Goal: Transaction & Acquisition: Purchase product/service

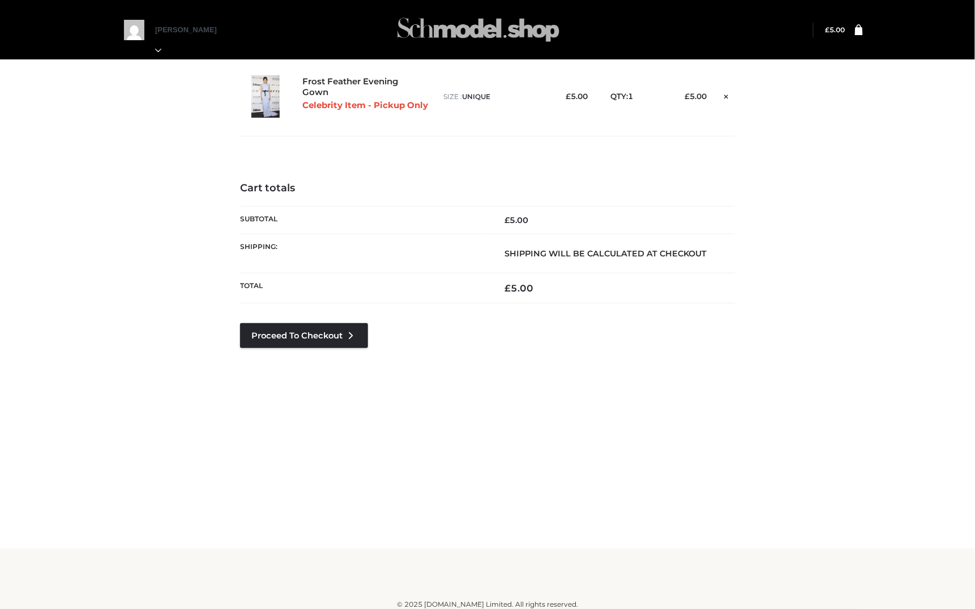
click at [365, 27] on img at bounding box center [478, 29] width 170 height 45
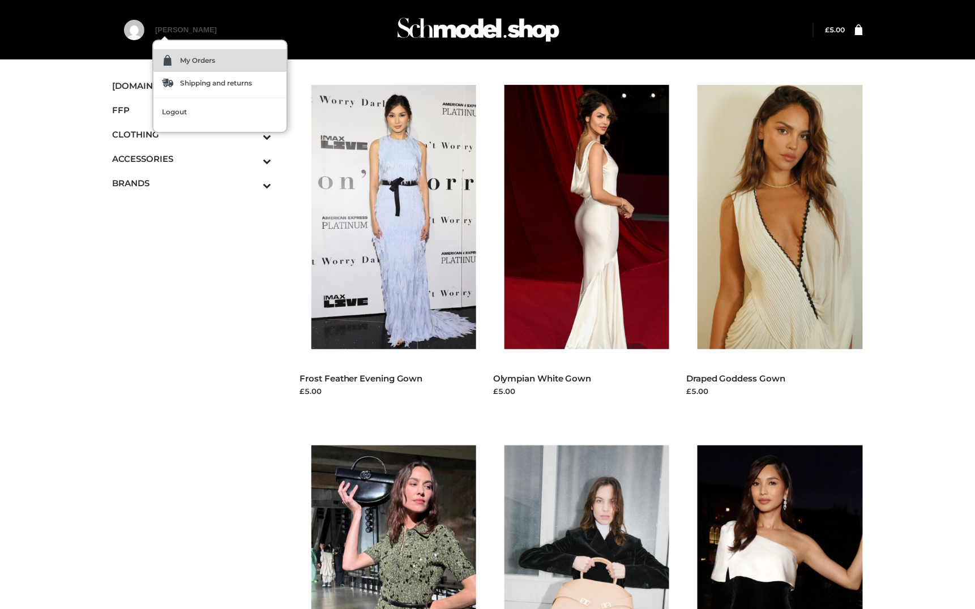
click at [195, 59] on span "My Orders" at bounding box center [197, 60] width 35 height 7
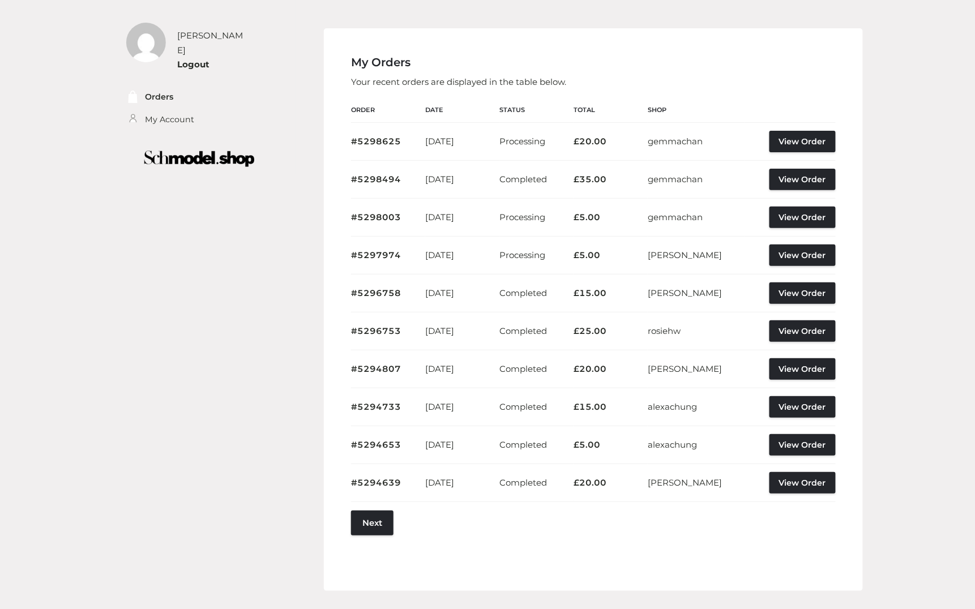
click at [175, 143] on img at bounding box center [199, 159] width 161 height 32
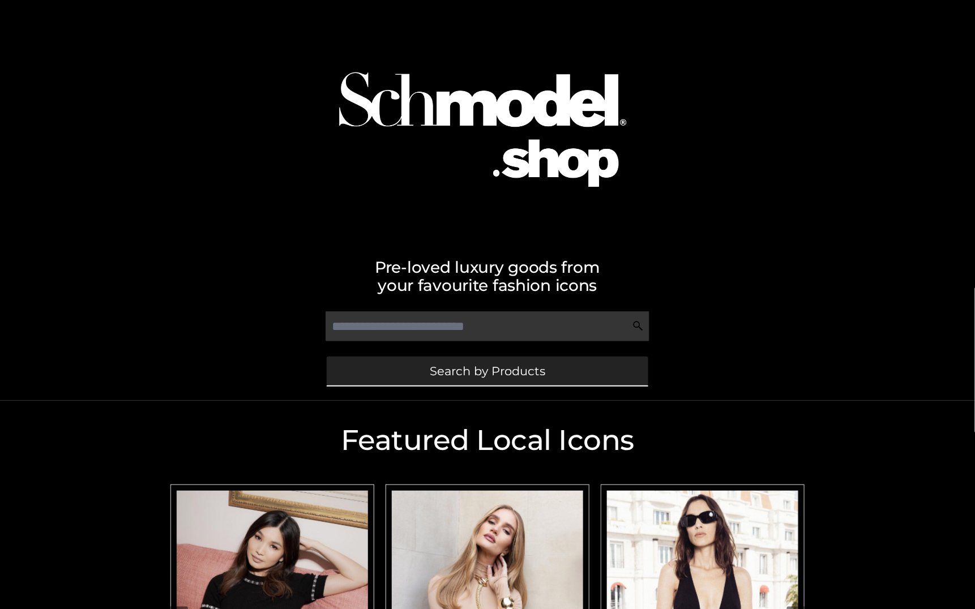
click at [458, 376] on span "Search by Products" at bounding box center [487, 371] width 115 height 12
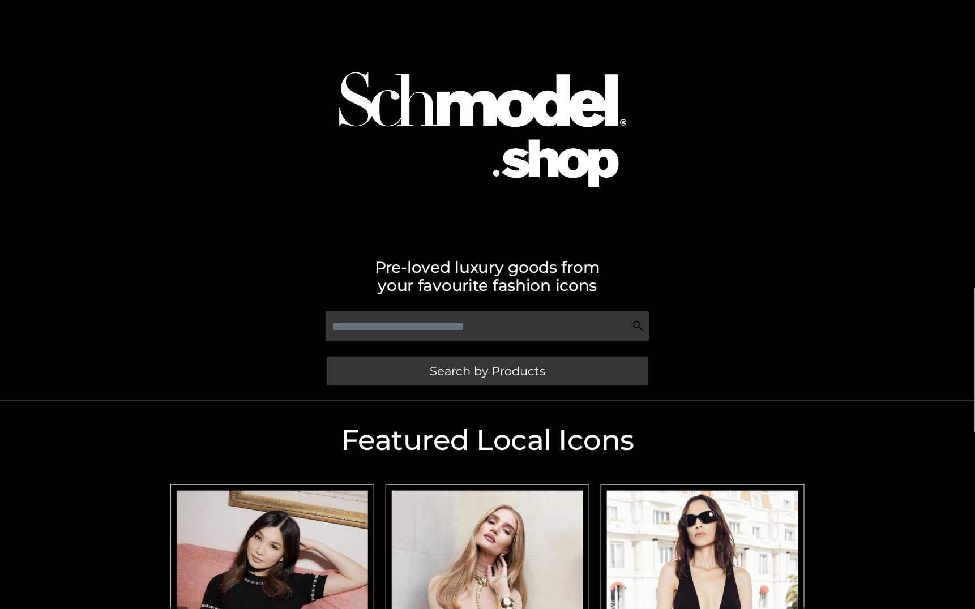
click at [639, 325] on img at bounding box center [637, 325] width 11 height 11
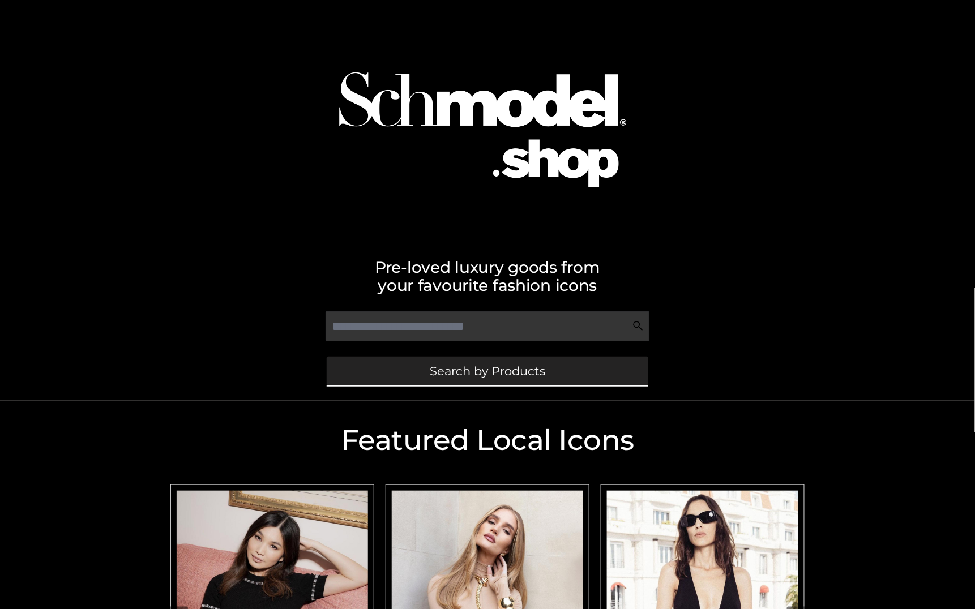
click at [456, 376] on span "Search by Products" at bounding box center [487, 371] width 115 height 12
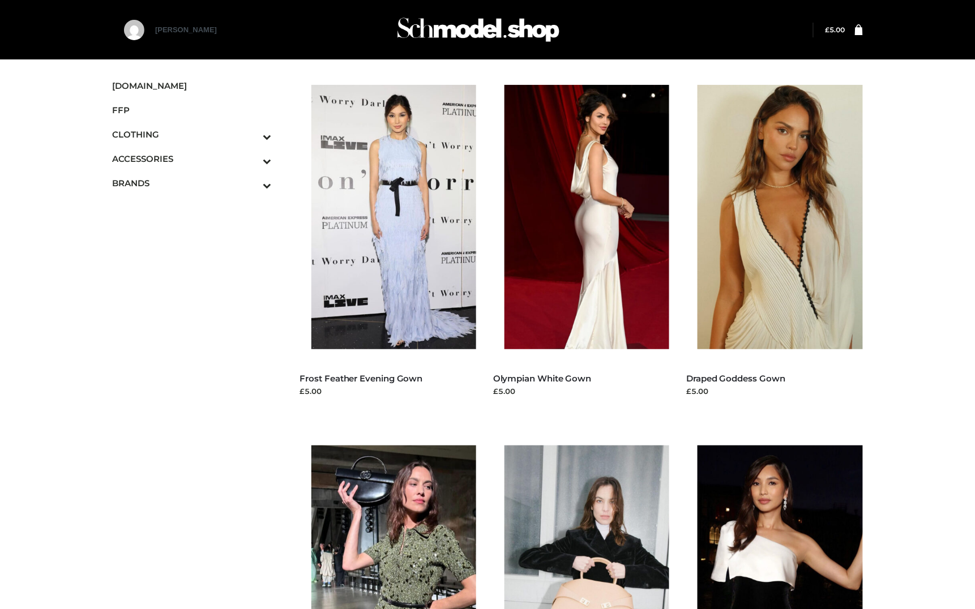
scroll to position [532, 0]
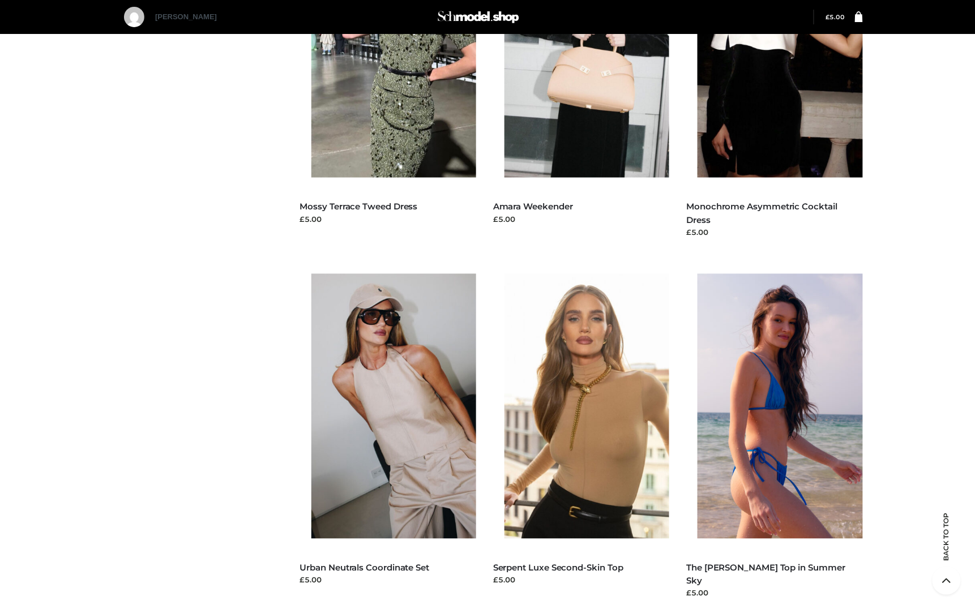
click at [920, 403] on div "Menu SCHMODEL.UK FFP CLOTHING DRESSES TOPS BOTTOMS TWO PIECE ACCESSORIES BAGS J…" at bounding box center [487, 274] width 975 height 1499
click at [125, 205] on div "Filter SCHMODEL.UK FFP CLOTHING DRESSES TOPS BOTTOMS TWO PIECE ACCESSORIES BAGS…" at bounding box center [487, 274] width 779 height 1499
click at [902, 250] on div "Menu SCHMODEL.UK FFP CLOTHING DRESSES TOPS BOTTOMS TWO PIECE ACCESSORIES BAGS J…" at bounding box center [487, 274] width 975 height 1499
click at [919, 161] on div "Menu SCHMODEL.UK FFP CLOTHING DRESSES TOPS BOTTOMS TWO PIECE ACCESSORIES BAGS J…" at bounding box center [487, 274] width 975 height 1499
click at [399, 139] on img at bounding box center [399, 45] width 177 height 264
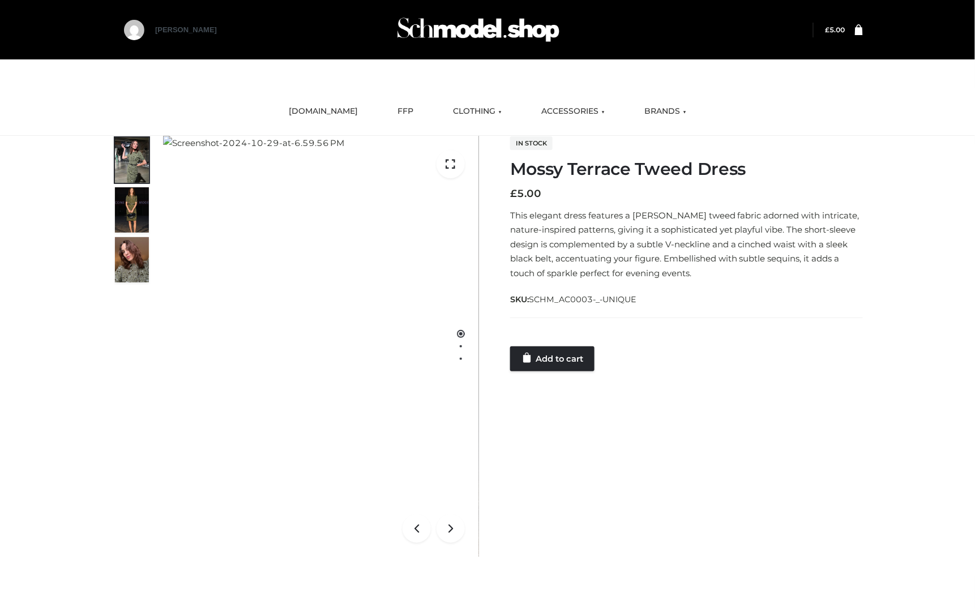
click at [389, 125] on li "FFP" at bounding box center [405, 111] width 33 height 31
click at [566, 365] on link "Add to cart" at bounding box center [552, 358] width 84 height 25
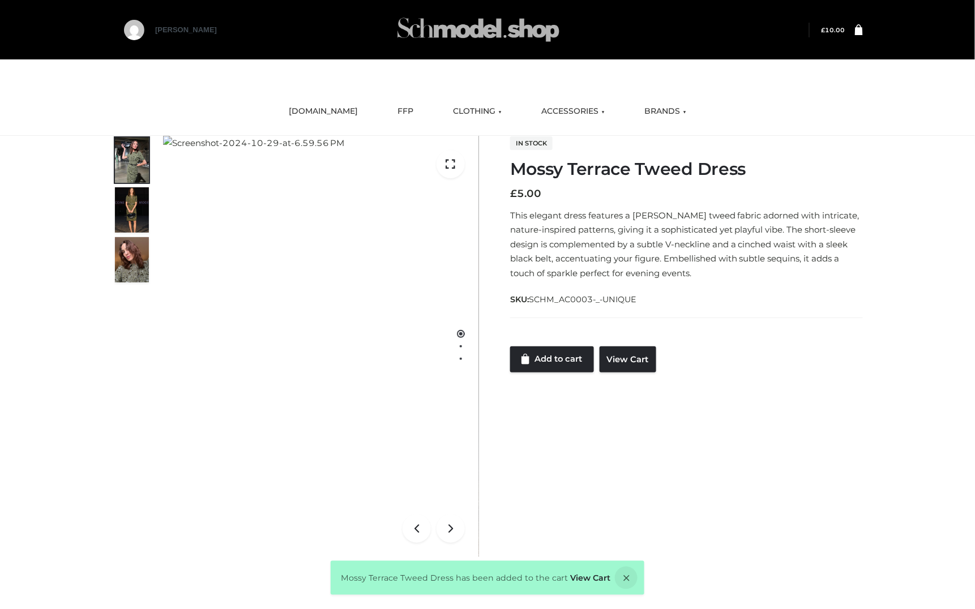
click at [439, 35] on img at bounding box center [478, 29] width 170 height 45
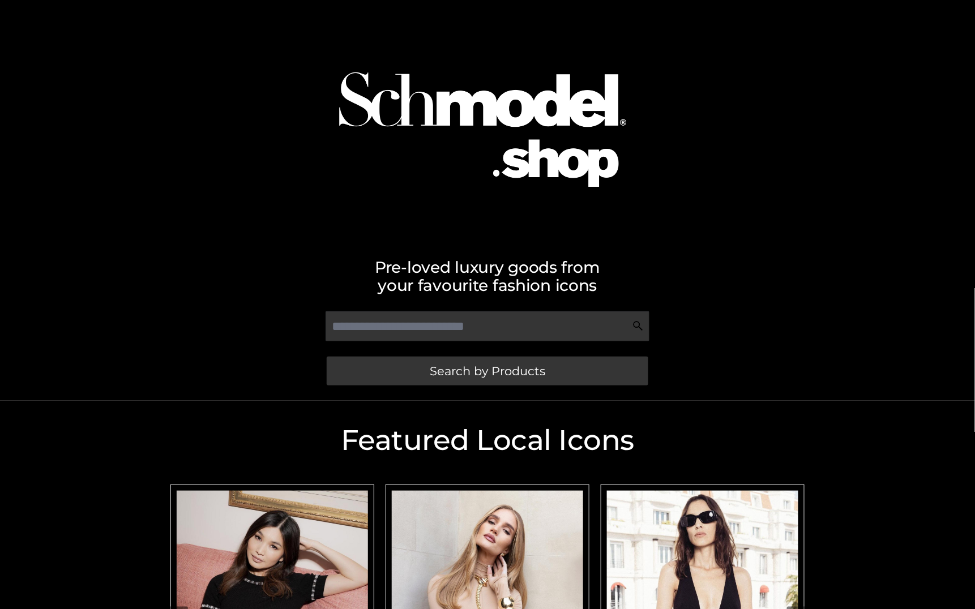
scroll to position [256, 0]
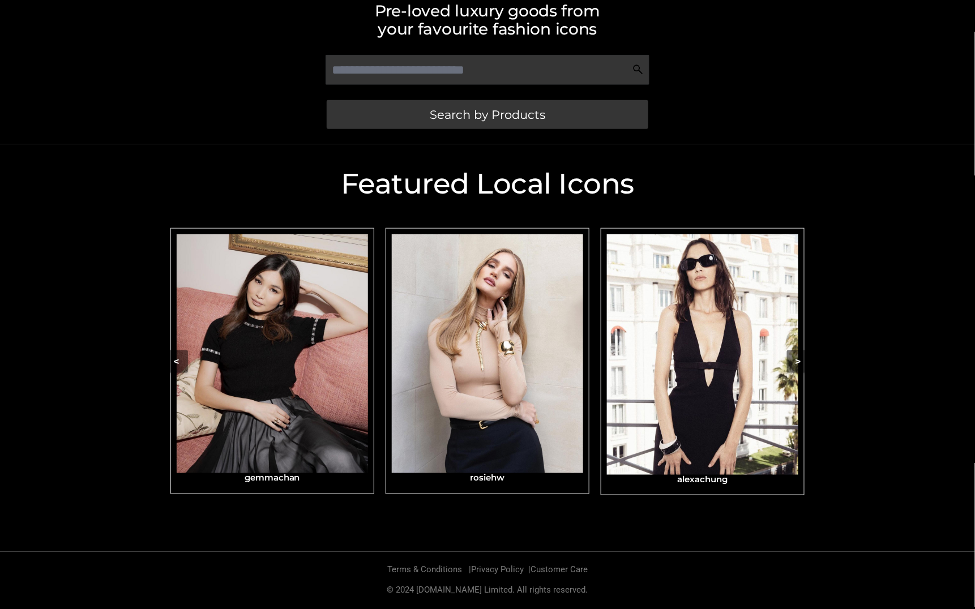
click at [739, 388] on img "Carousel Navigation" at bounding box center [702, 354] width 191 height 241
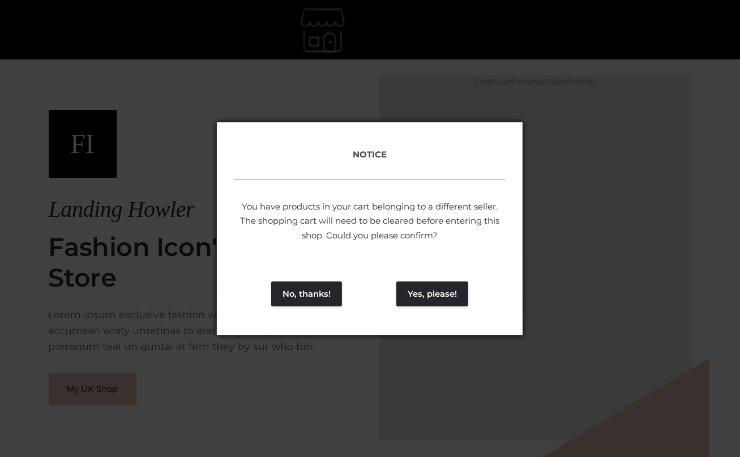
click at [430, 277] on div "No, thanks! Yes, please!" at bounding box center [370, 293] width 306 height 83
click at [441, 294] on button "Yes, please!" at bounding box center [432, 293] width 72 height 25
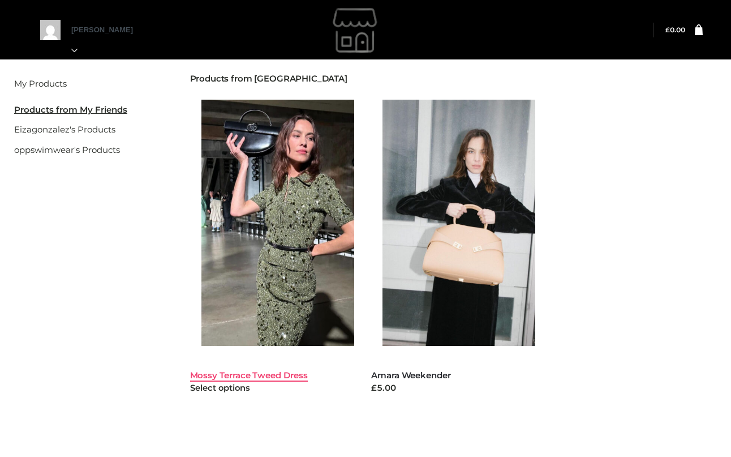
click at [260, 374] on link "Mossy Terrace Tweed Dress" at bounding box center [249, 375] width 118 height 11
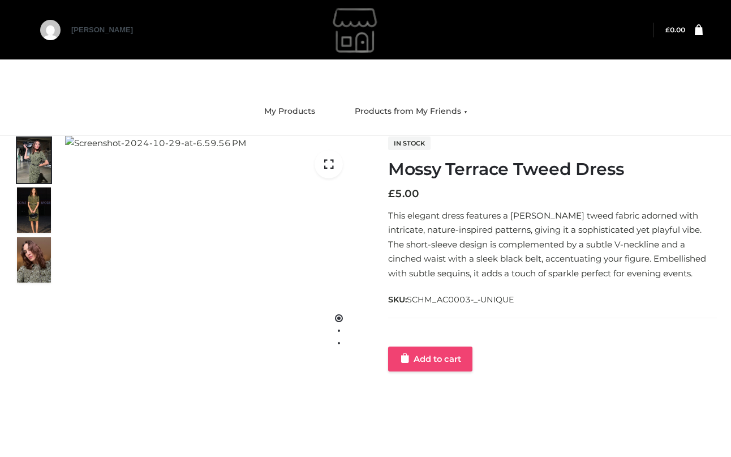
click at [432, 351] on link "Add to cart" at bounding box center [430, 358] width 84 height 25
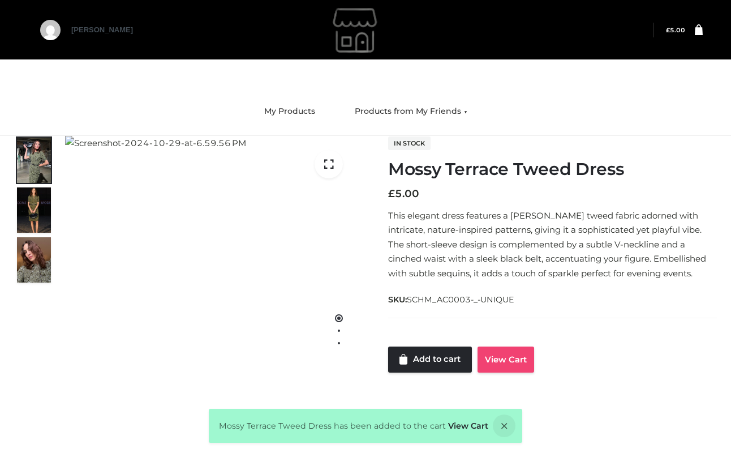
click at [494, 365] on link "View Cart" at bounding box center [506, 359] width 57 height 26
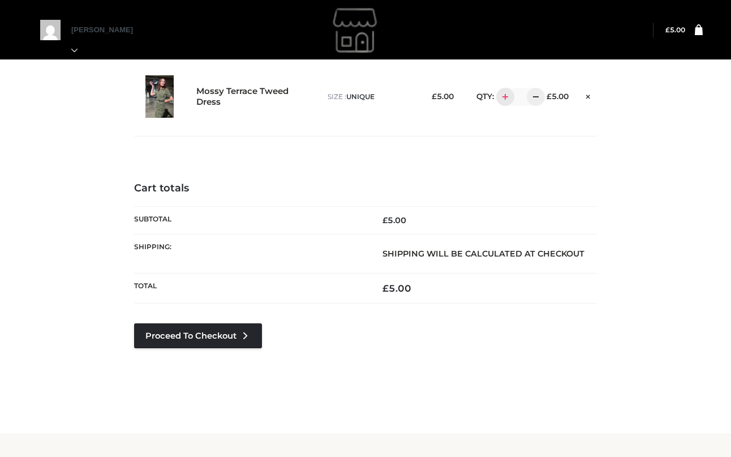
click at [510, 95] on div at bounding box center [505, 97] width 18 height 18
type input "*"
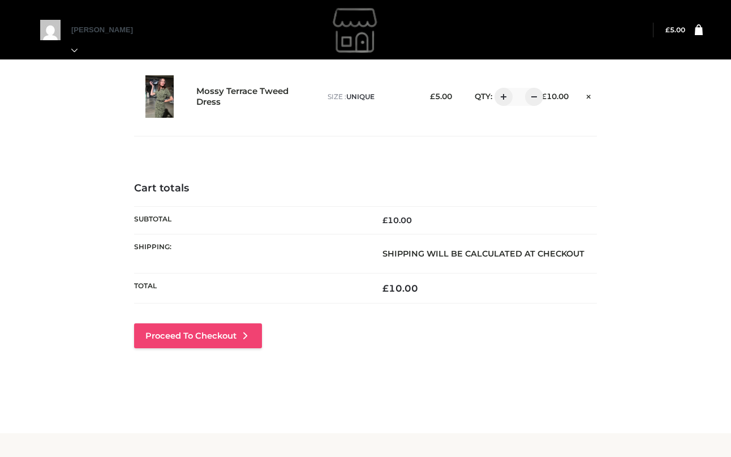
click at [189, 334] on link "Proceed to Checkout" at bounding box center [198, 335] width 128 height 25
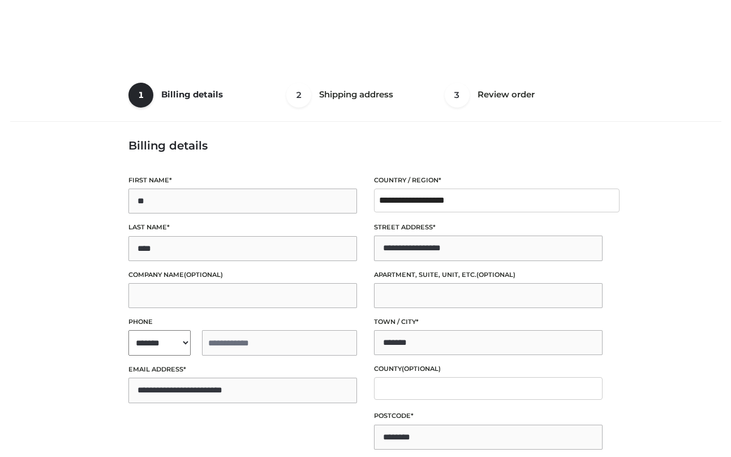
select select "**"
type input "**********"
select select "**"
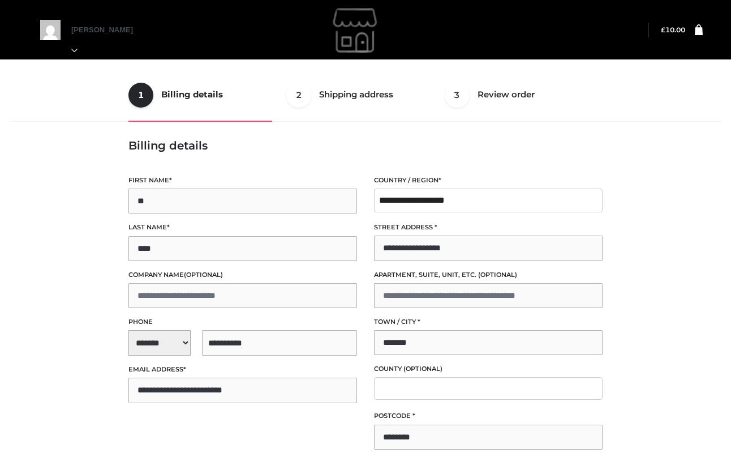
scroll to position [202, 0]
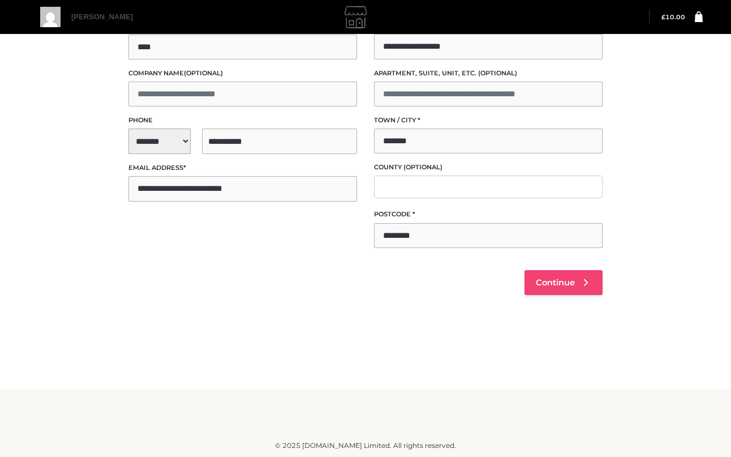
click at [560, 272] on link "Continue" at bounding box center [564, 282] width 78 height 25
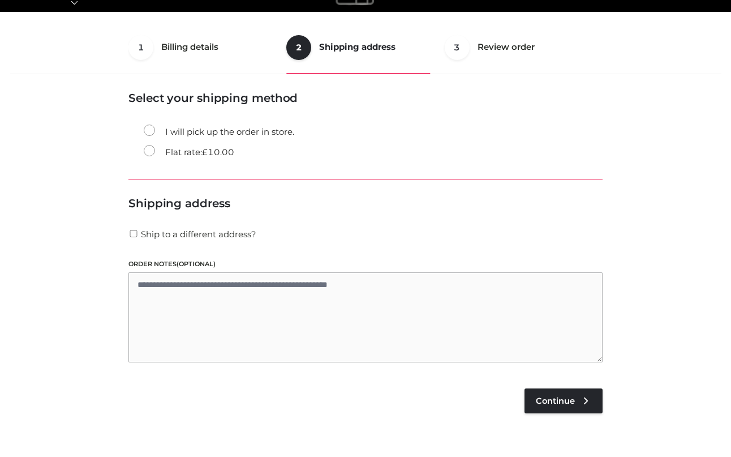
scroll to position [29, 0]
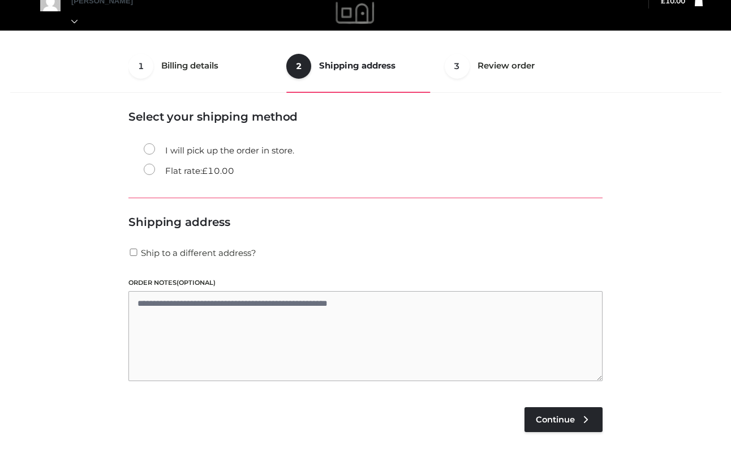
click at [179, 176] on label "Flat rate: £ 10.00" at bounding box center [189, 171] width 91 height 15
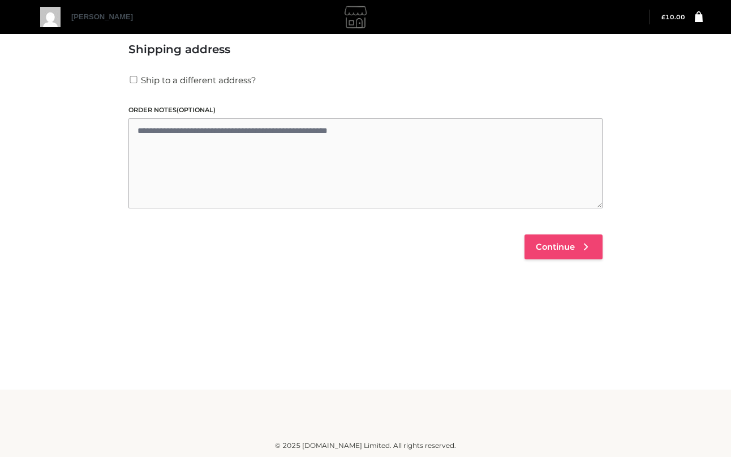
click at [571, 255] on link "Continue" at bounding box center [564, 246] width 78 height 25
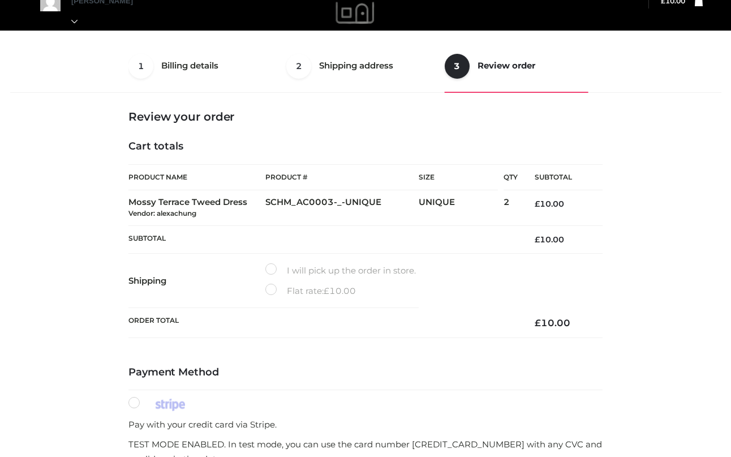
scroll to position [216, 0]
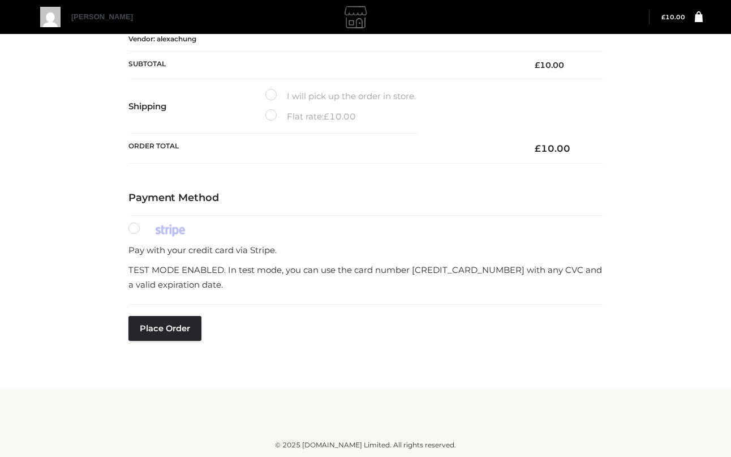
click at [319, 116] on label "Flat rate: £ 10.00" at bounding box center [310, 116] width 91 height 15
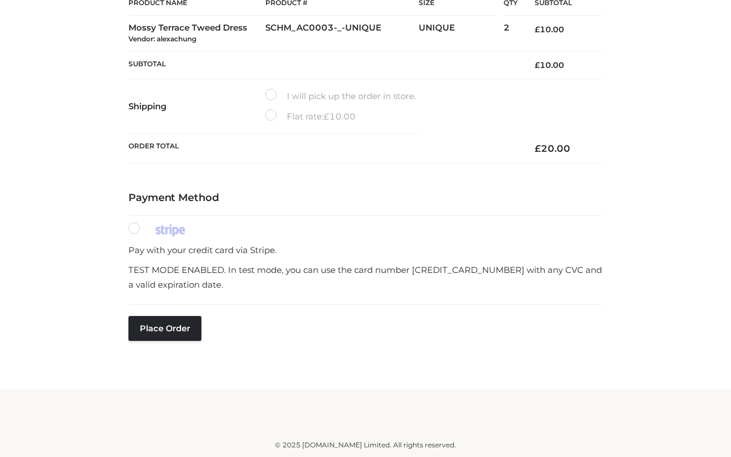
scroll to position [0, 0]
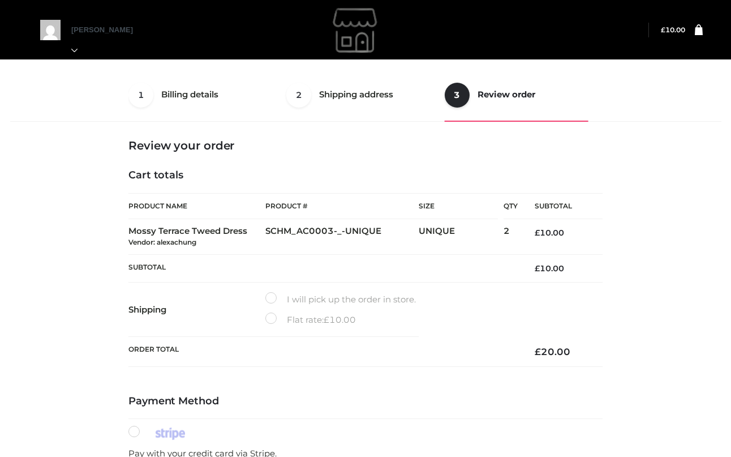
click at [670, 218] on div "1 Billing details Billing 2 Shipping address Shipping 3 Review order Order Bill…" at bounding box center [366, 327] width 720 height 518
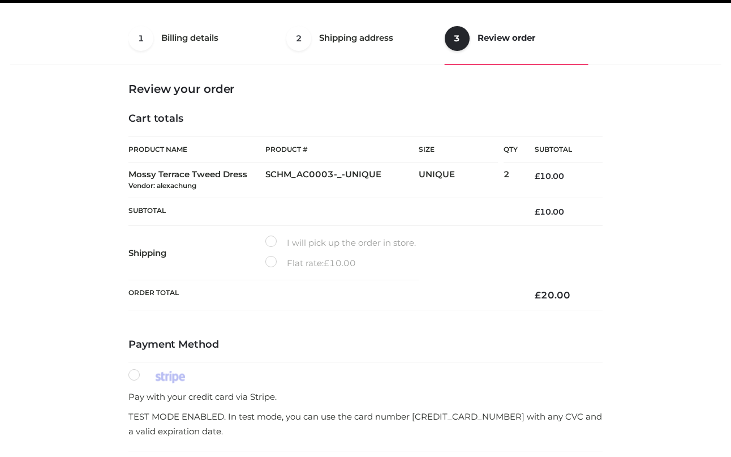
click at [670, 217] on div "1 Billing details Billing 2 Shipping address Shipping 3 Review order Order Bill…" at bounding box center [366, 271] width 720 height 518
click at [675, 98] on div "1 Billing details Billing 2 Shipping address Shipping 3 Review order Order Bill…" at bounding box center [366, 271] width 720 height 518
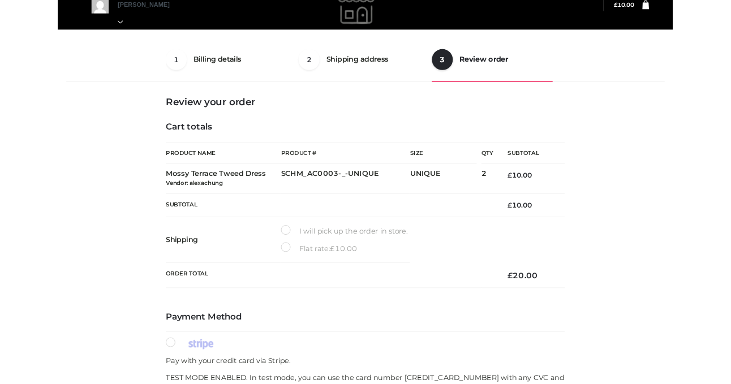
scroll to position [0, 0]
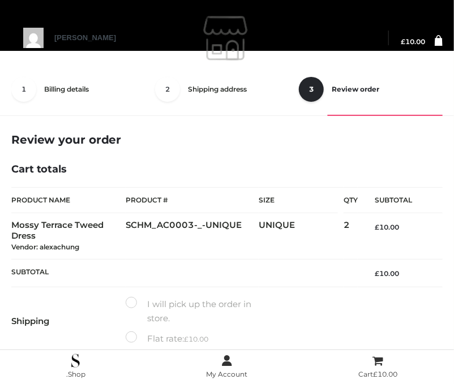
click at [82, 64] on div at bounding box center [226, 38] width 293 height 57
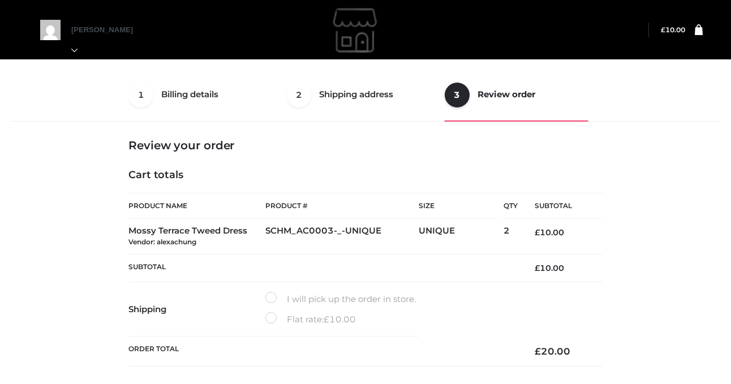
click at [358, 21] on img at bounding box center [357, 30] width 170 height 57
